Goal: Information Seeking & Learning: Learn about a topic

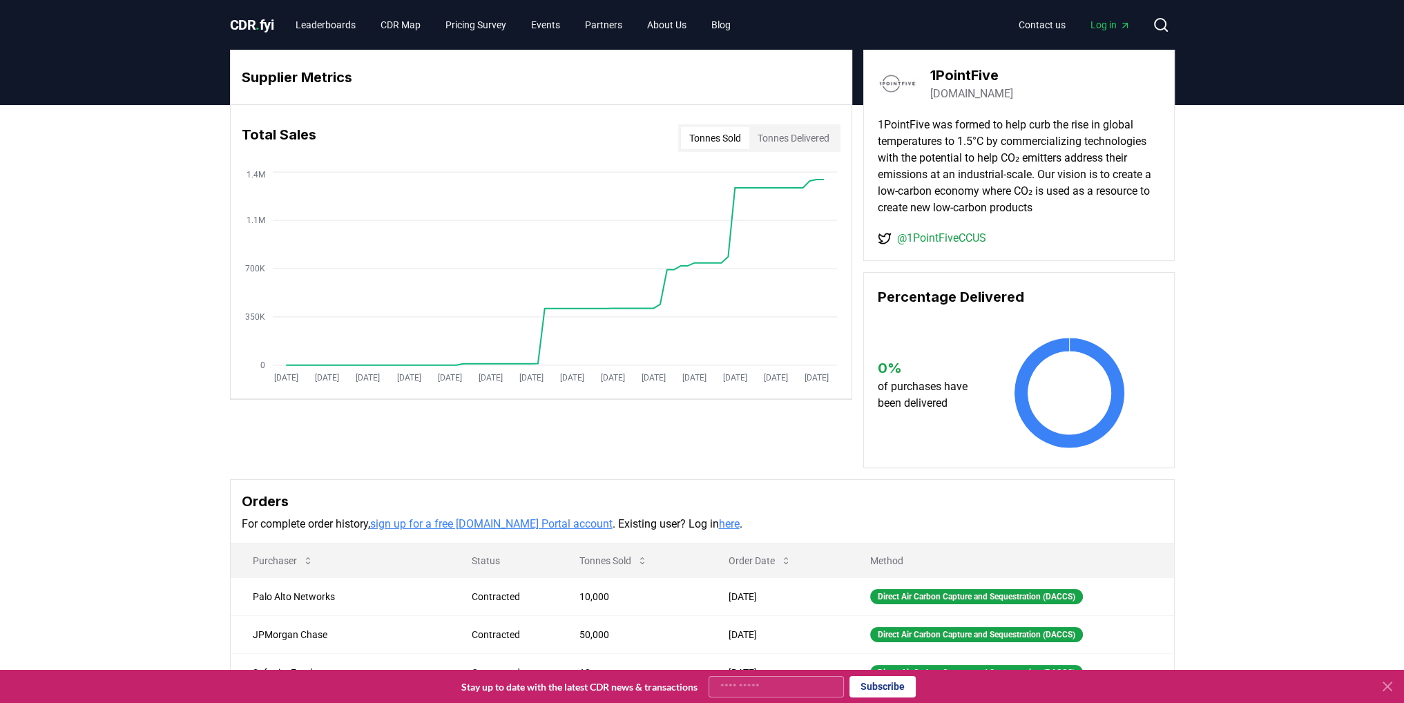
click at [231, 17] on span "CDR . fyi" at bounding box center [252, 25] width 44 height 17
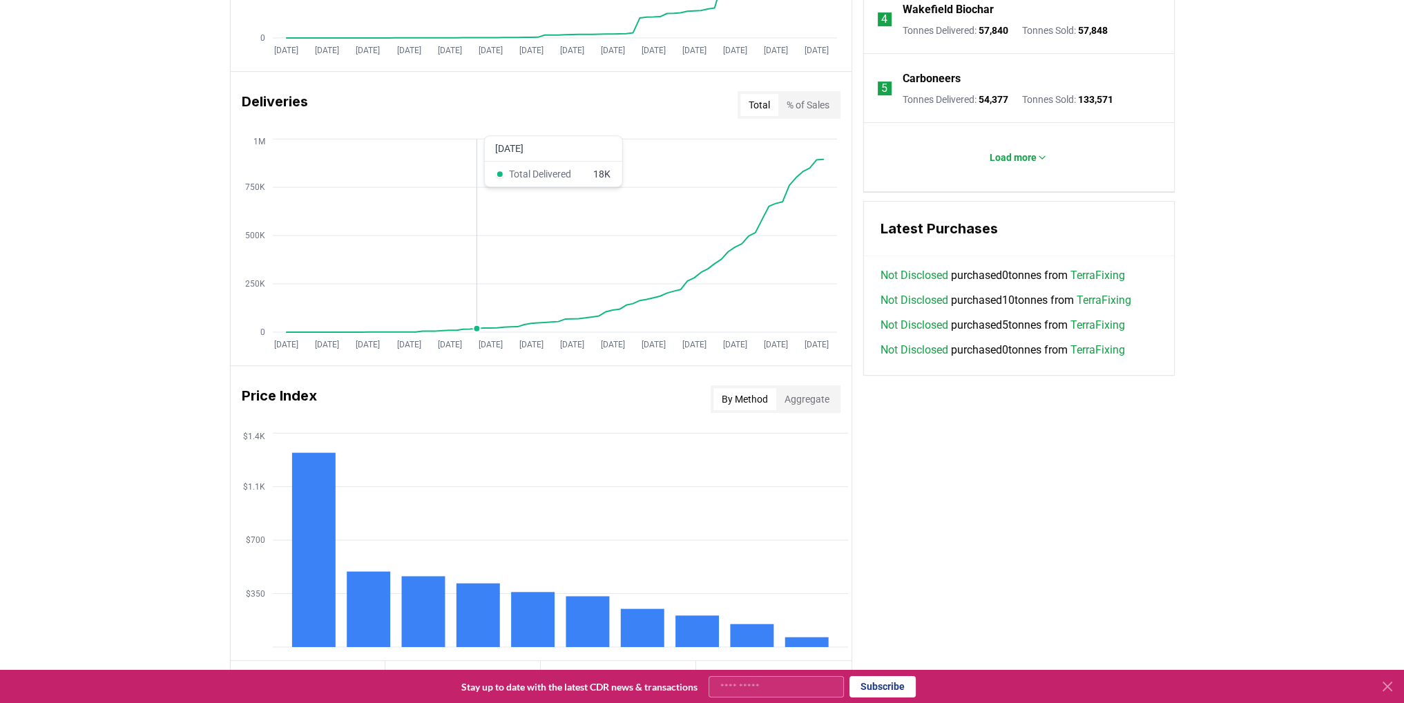
scroll to position [795, 0]
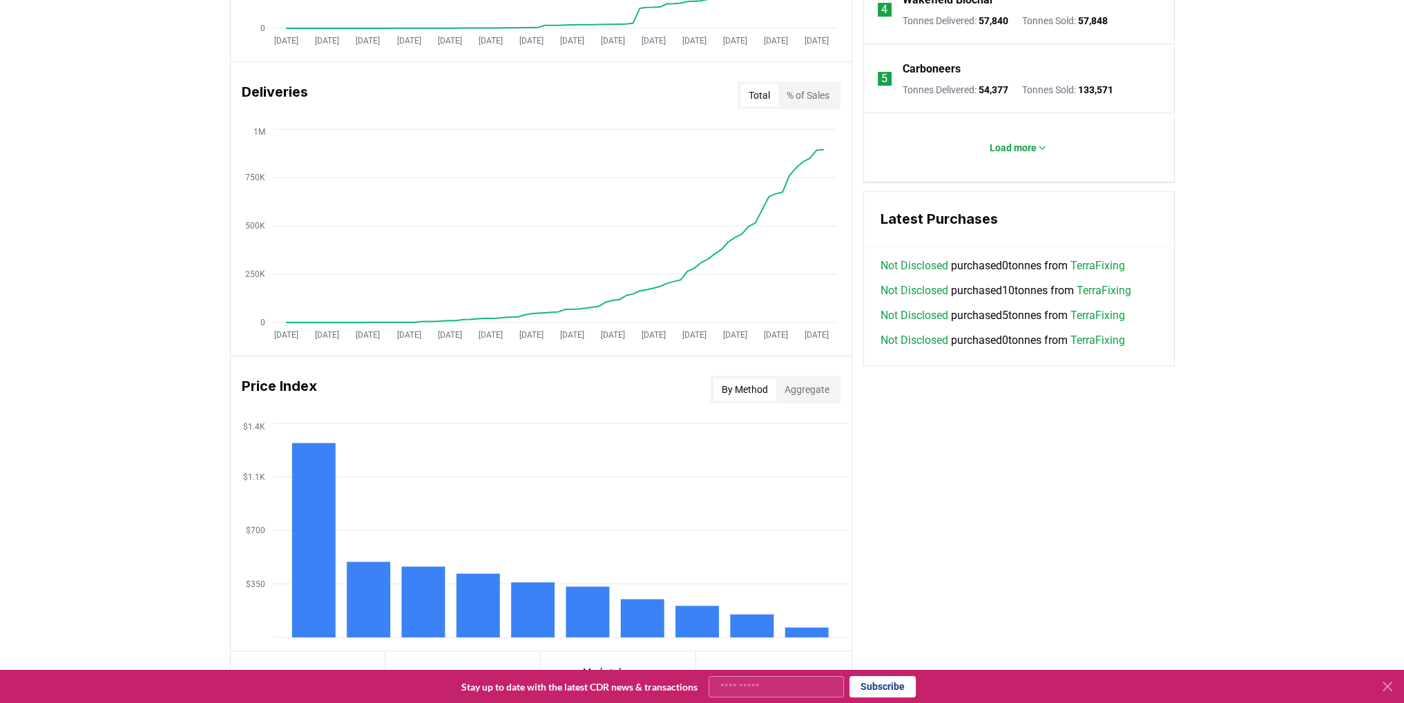
click at [1094, 267] on link "TerraFixing" at bounding box center [1097, 266] width 55 height 17
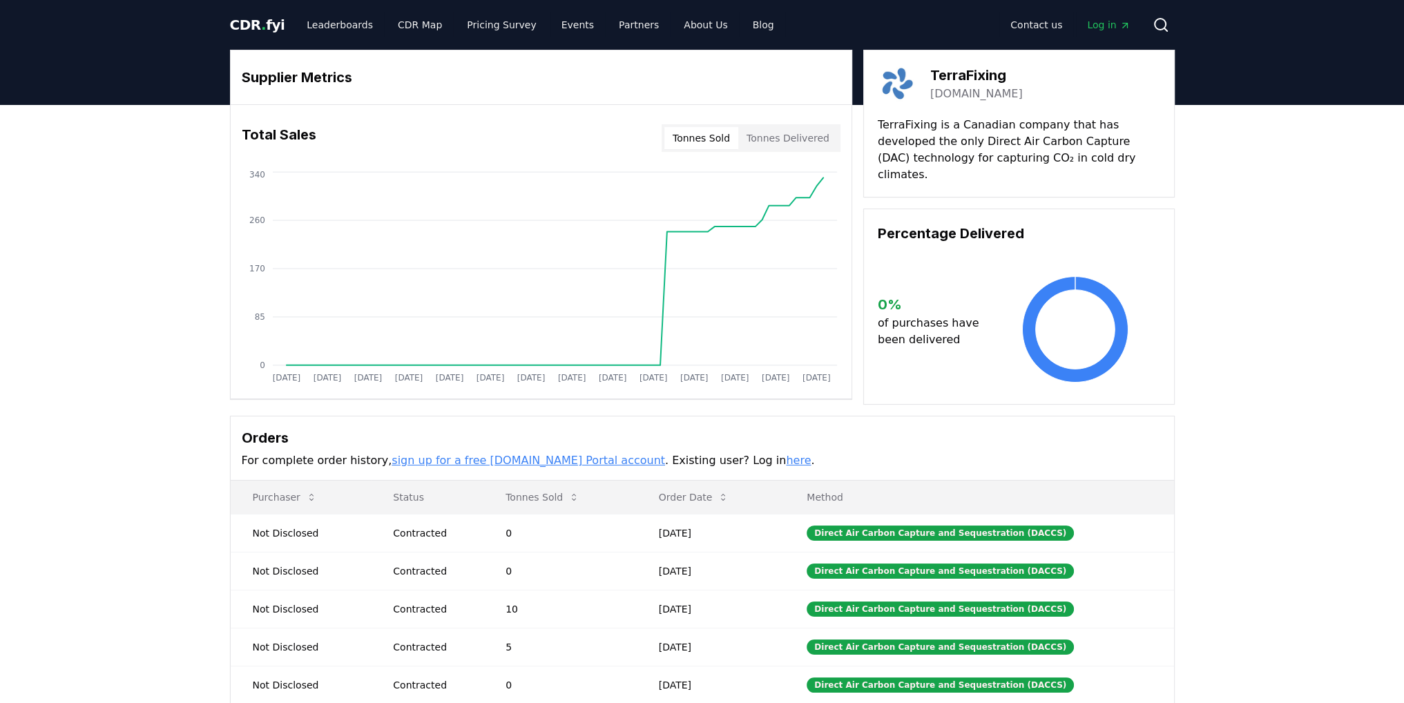
click at [961, 94] on link "[DOMAIN_NAME]" at bounding box center [976, 94] width 93 height 17
